Goal: Check status

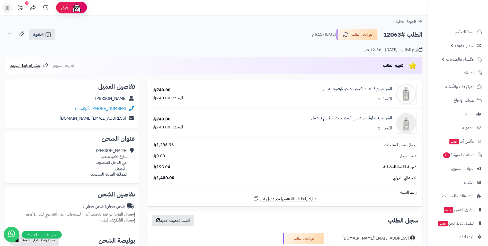
scroll to position [103, 0]
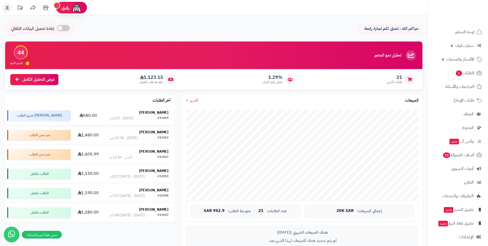
click at [156, 112] on strong "العنود الزهراني" at bounding box center [153, 112] width 29 height 5
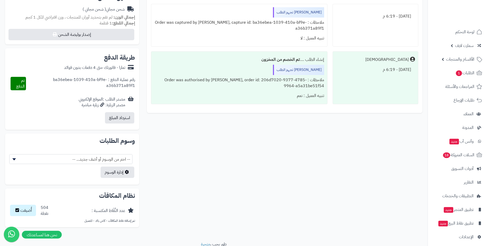
scroll to position [216, 0]
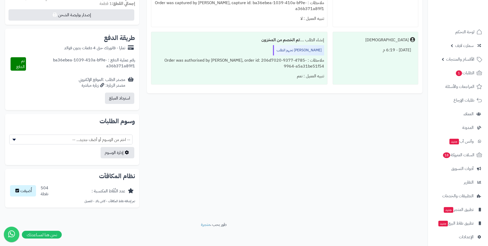
click at [279, 56] on div "ملاحظات : Order was authorised by Tamara, order id: 206d7020-9377-4785-9964-a5a…" at bounding box center [239, 63] width 170 height 16
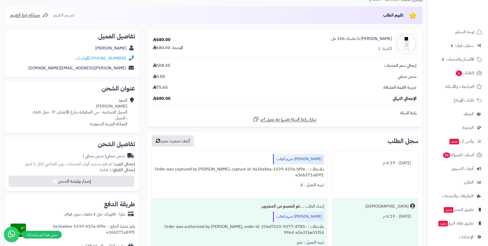
scroll to position [0, 0]
